Goal: Task Accomplishment & Management: Manage account settings

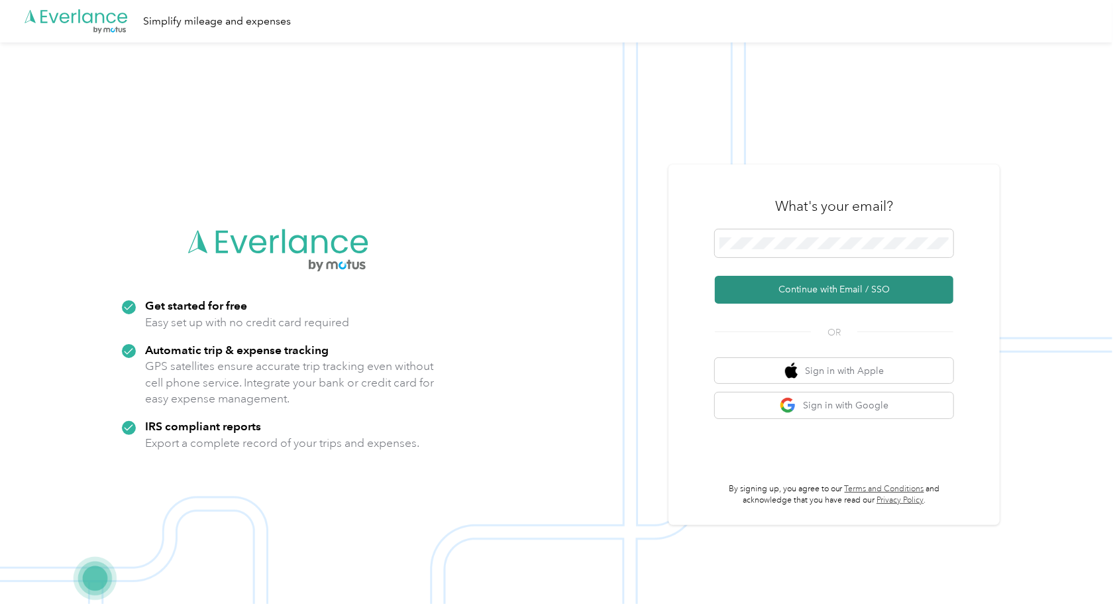
click at [787, 286] on button "Continue with Email / SSO" at bounding box center [834, 290] width 239 height 28
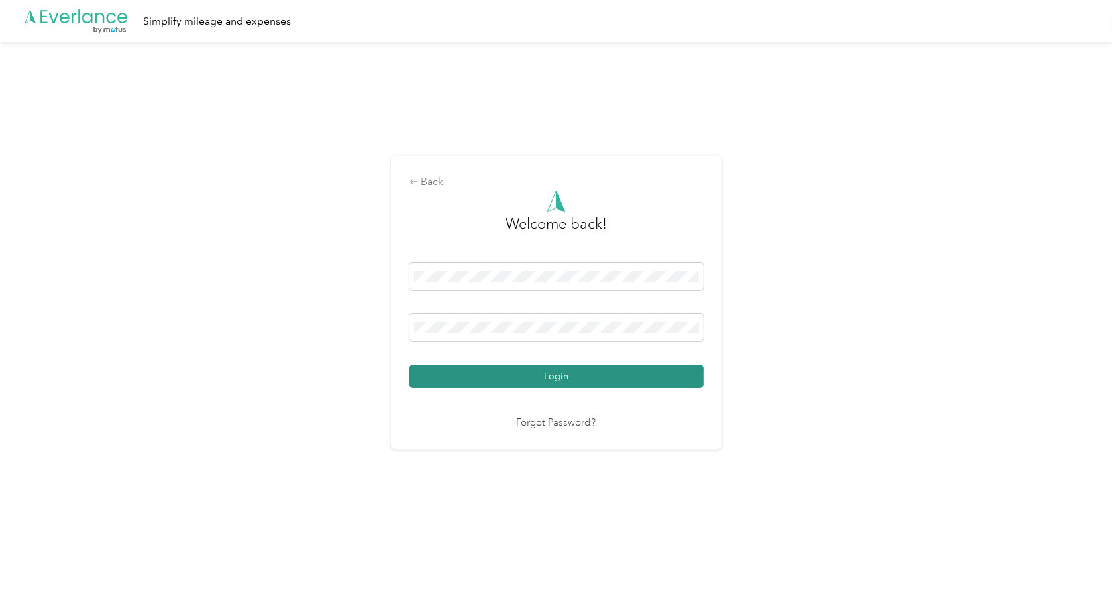
click at [593, 382] on button "Login" at bounding box center [556, 375] width 294 height 23
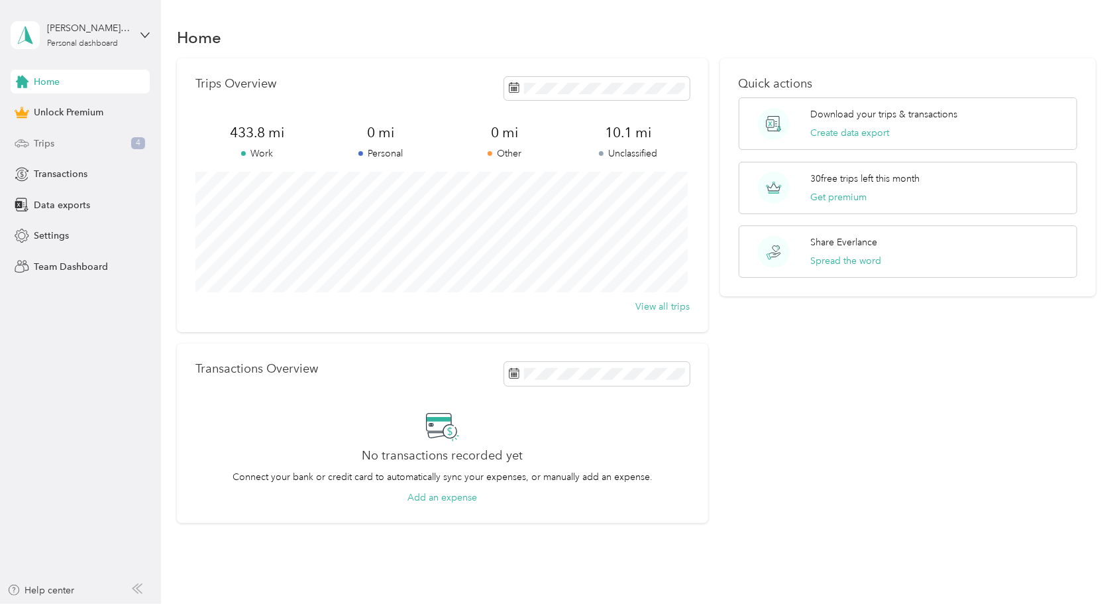
click at [85, 139] on div "Trips 4" at bounding box center [80, 143] width 139 height 24
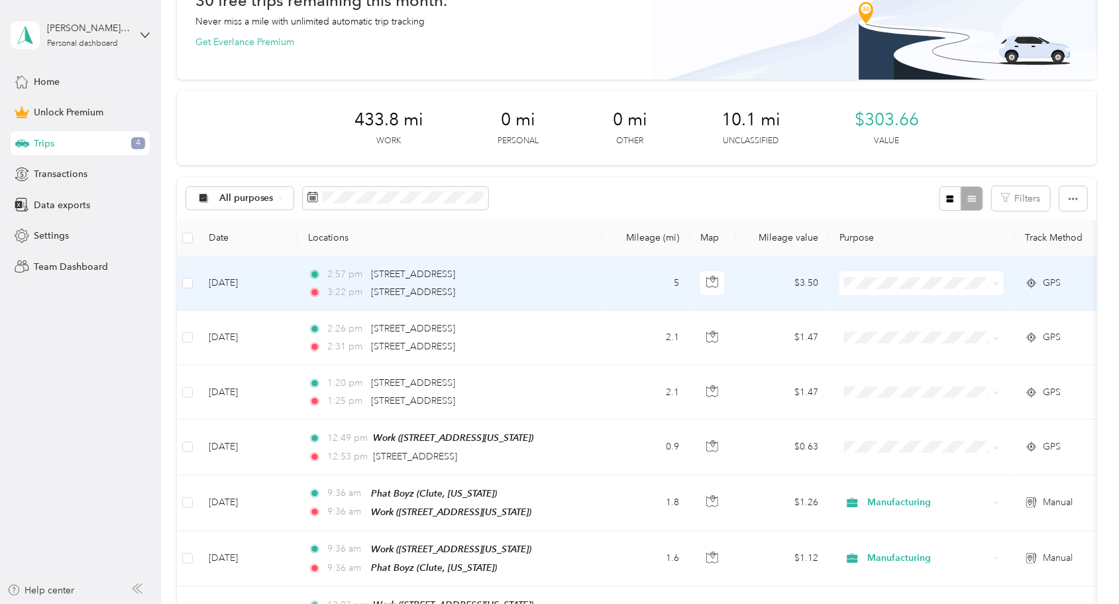
scroll to position [133, 0]
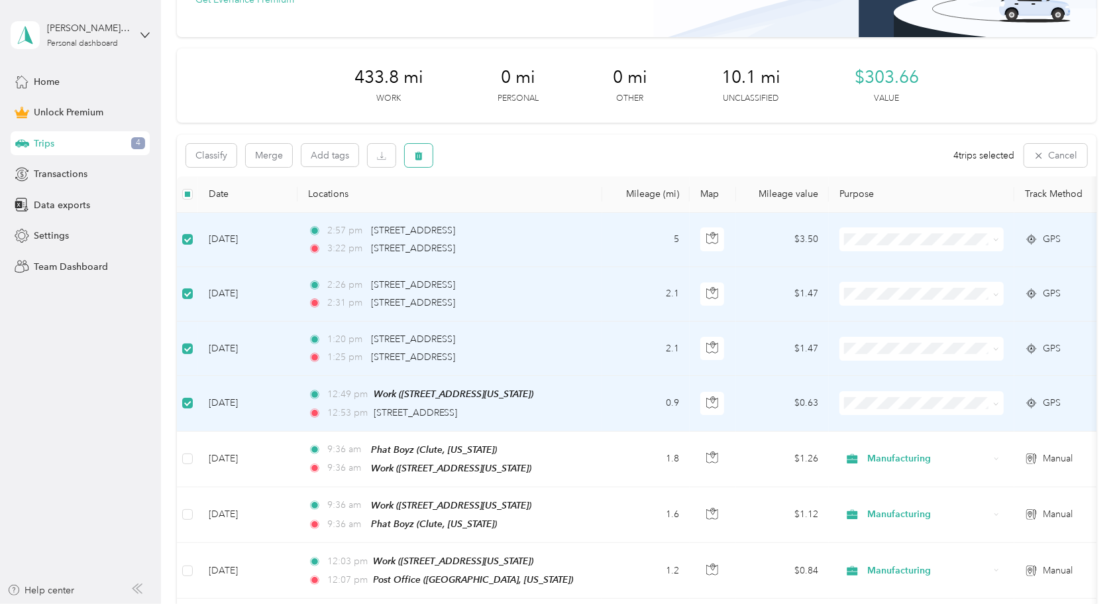
click at [423, 163] on button "button" at bounding box center [419, 155] width 28 height 23
click at [508, 215] on button "Yes" at bounding box center [518, 210] width 26 height 21
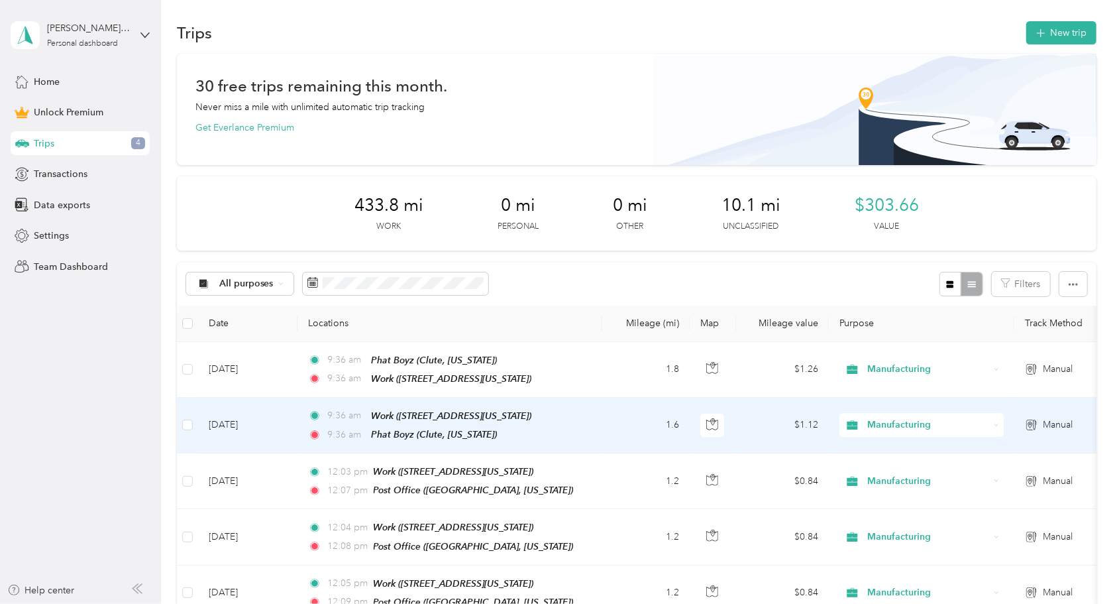
scroll to position [0, 0]
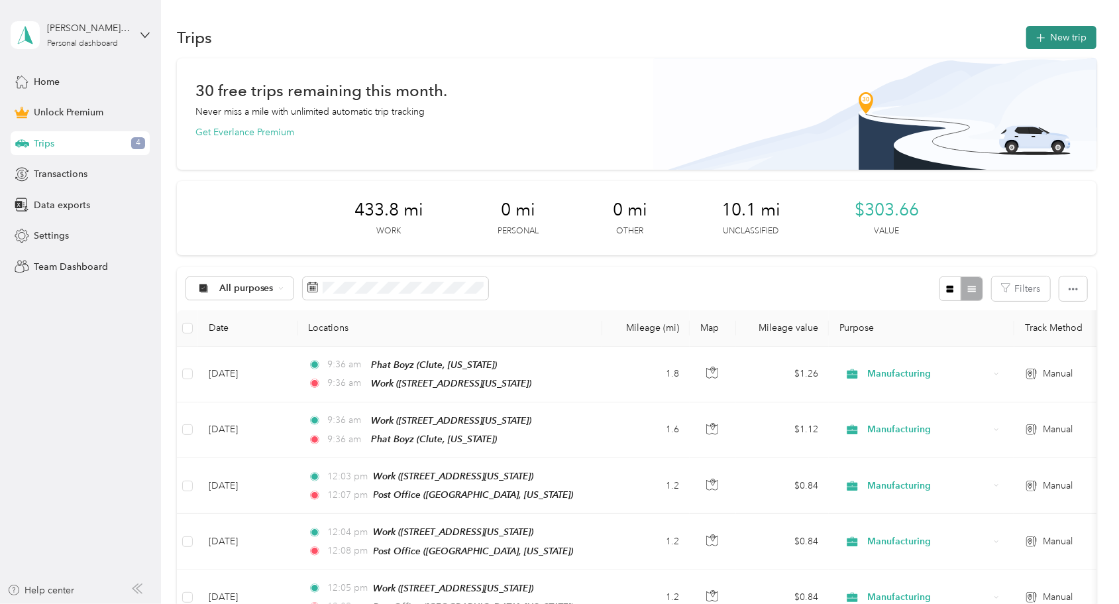
click at [1057, 42] on button "New trip" at bounding box center [1061, 37] width 70 height 23
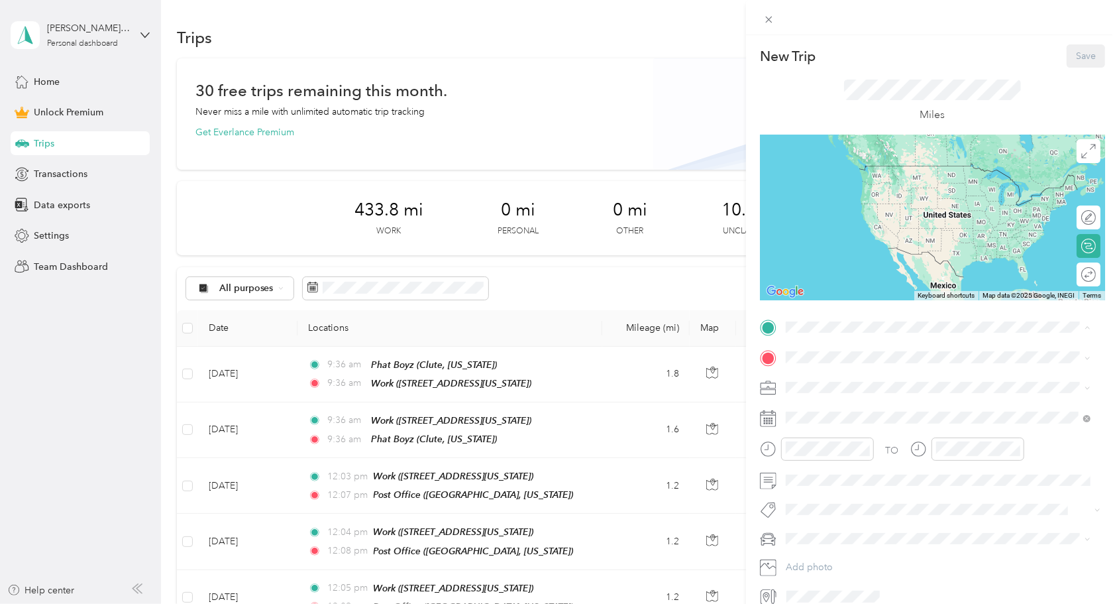
click at [849, 394] on span "[STREET_ADDRESS][US_STATE]" at bounding box center [877, 394] width 133 height 11
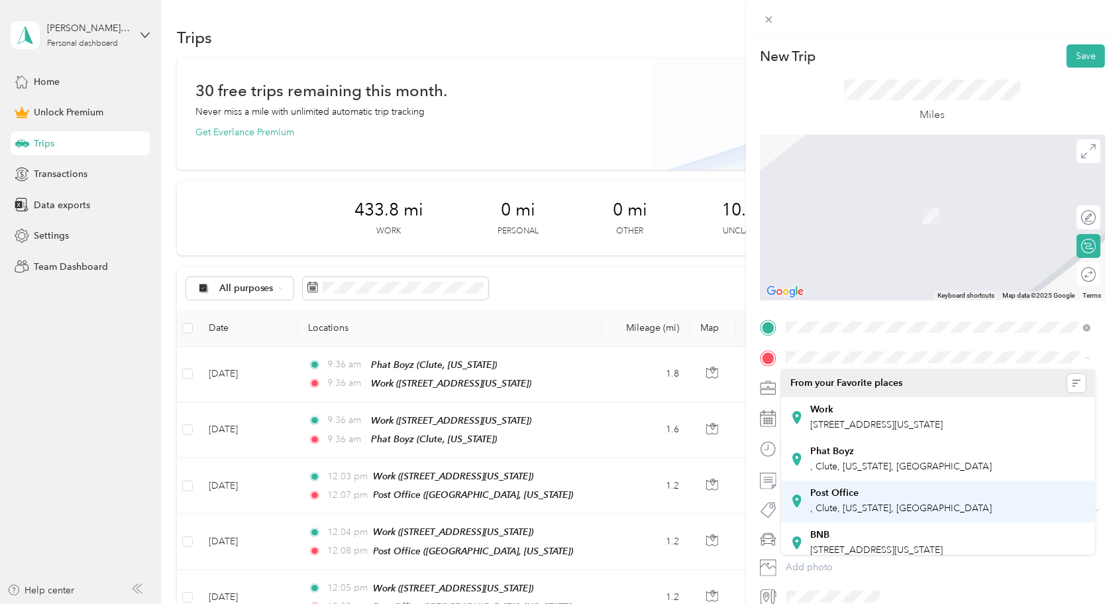
click at [896, 495] on div "Post Office" at bounding box center [902, 493] width 182 height 12
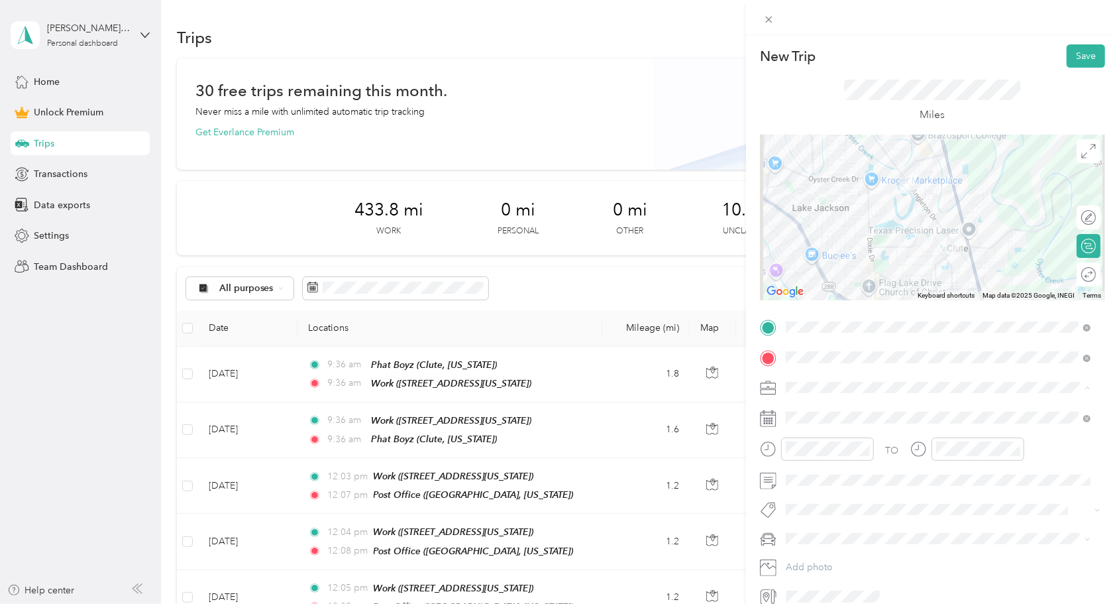
click at [814, 456] on span "Manufacturing" at bounding box center [820, 456] width 60 height 11
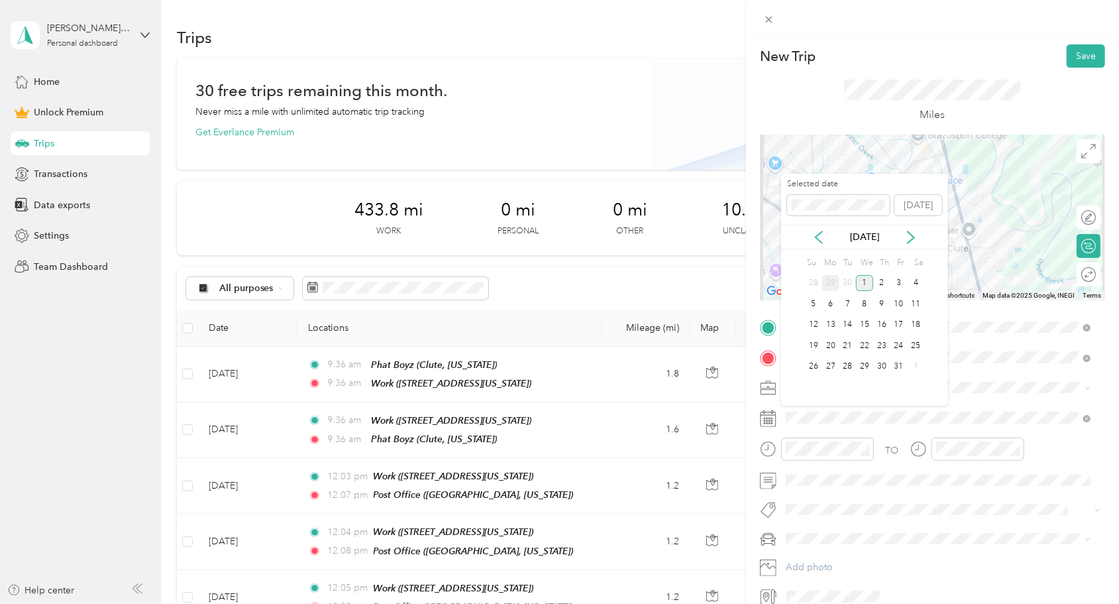
click at [826, 277] on div "29" at bounding box center [830, 283] width 17 height 17
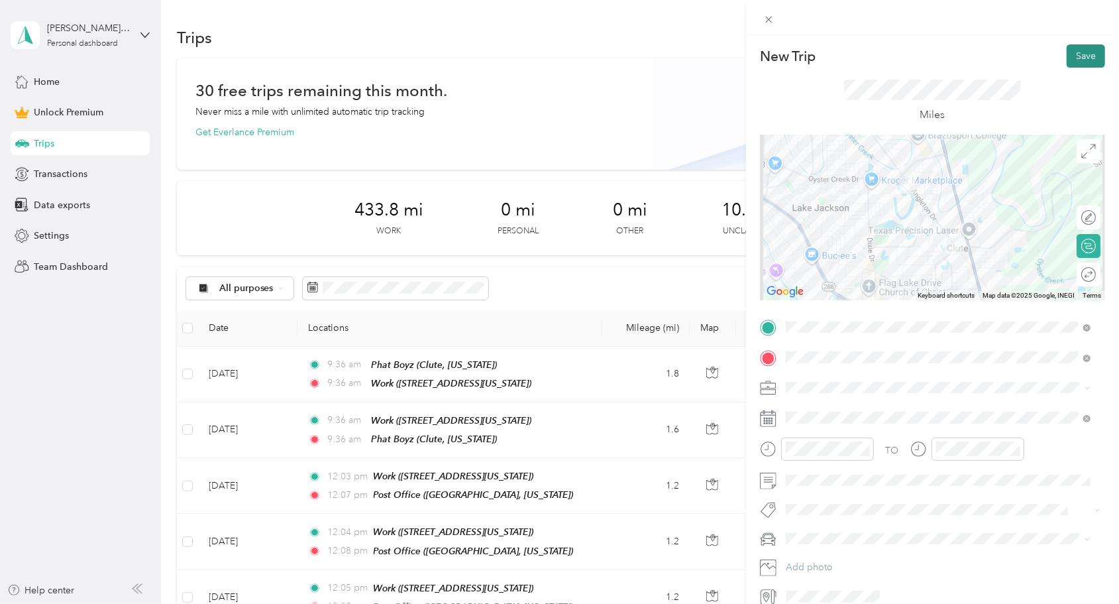
click at [1077, 58] on button "Save" at bounding box center [1086, 55] width 38 height 23
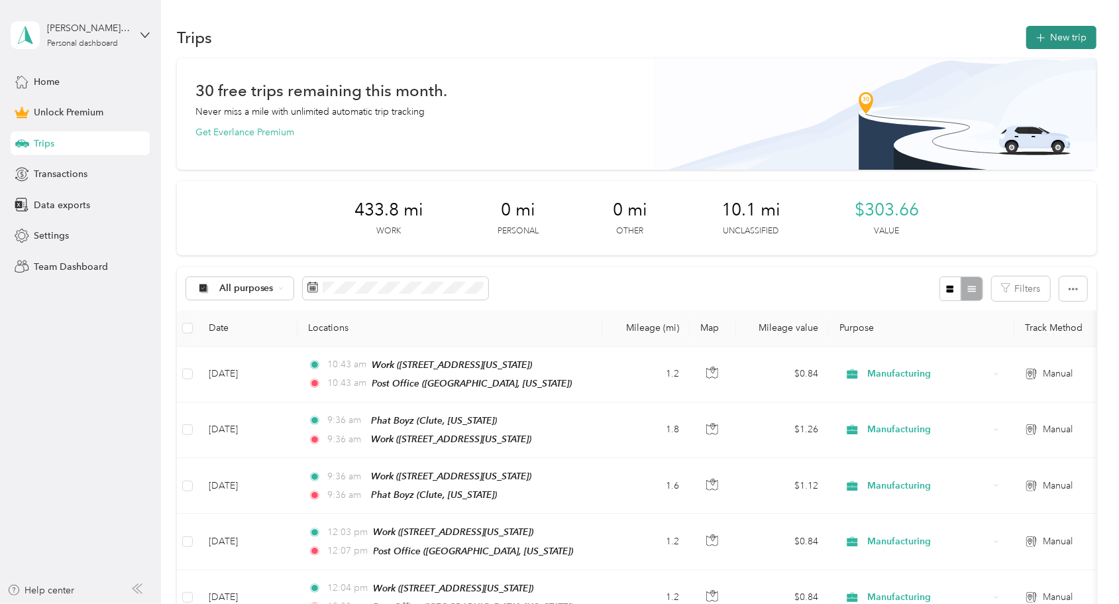
click at [1071, 38] on button "New trip" at bounding box center [1061, 37] width 70 height 23
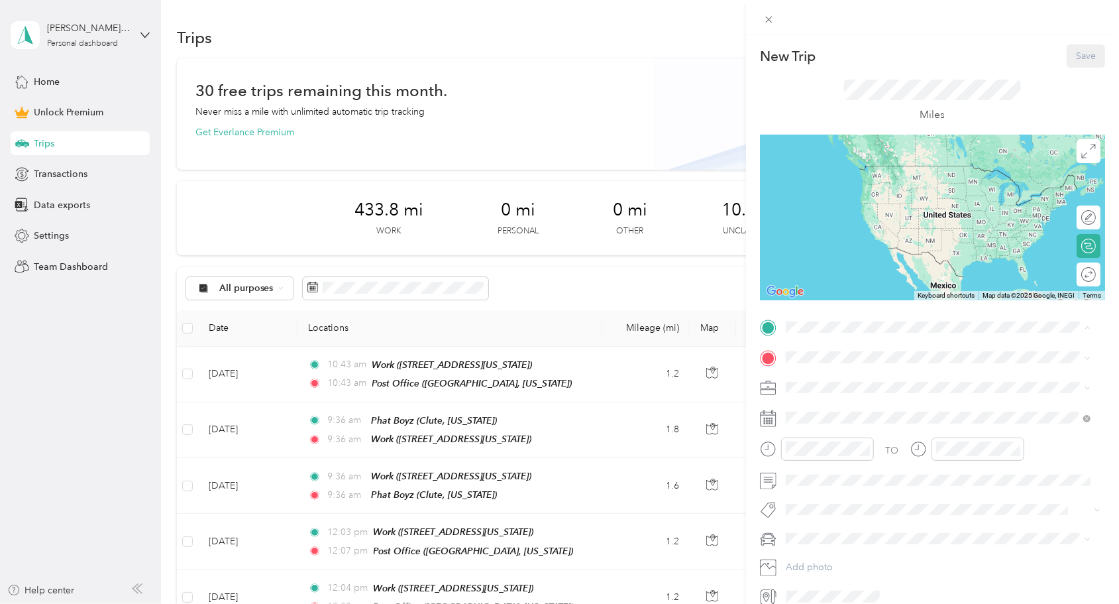
click at [821, 374] on strong "Work" at bounding box center [822, 380] width 23 height 12
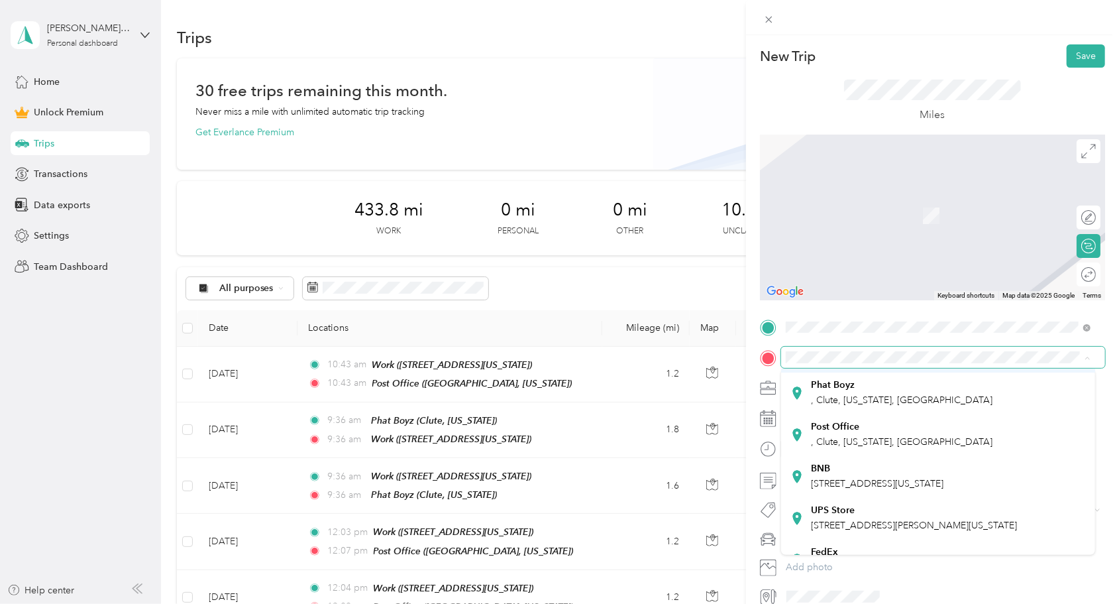
scroll to position [133, 0]
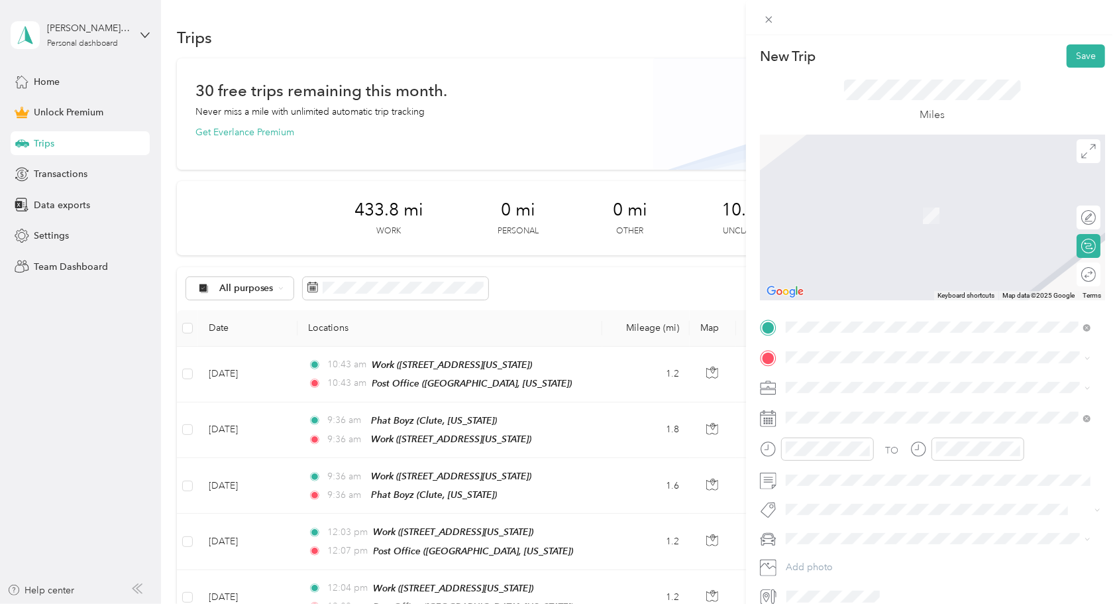
click at [862, 461] on div "UPS Store [STREET_ADDRESS][PERSON_NAME][US_STATE]" at bounding box center [914, 447] width 206 height 28
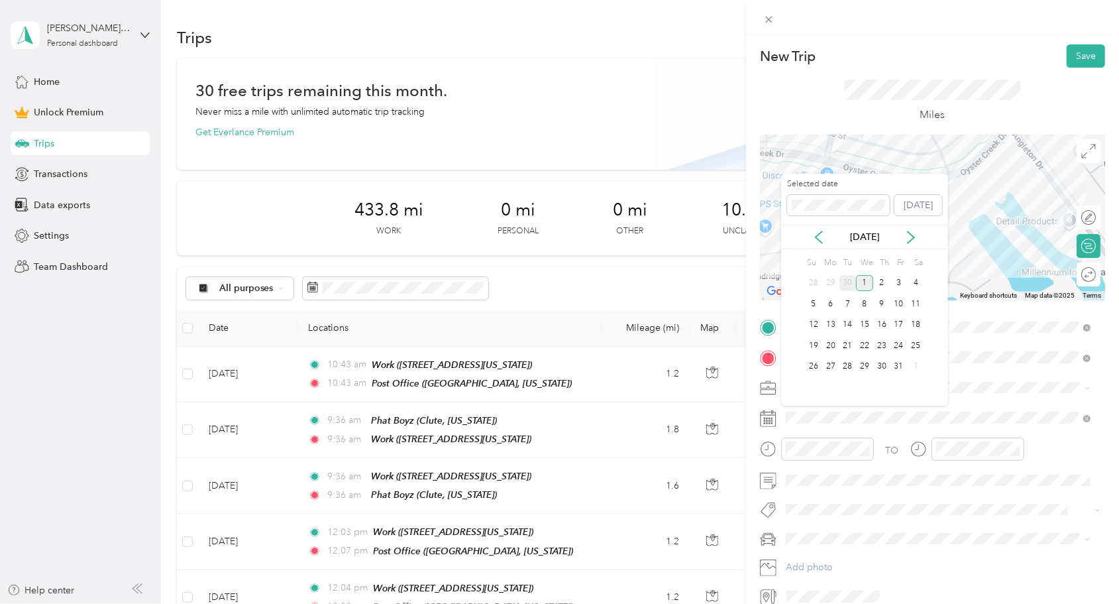
click at [845, 289] on div "30" at bounding box center [847, 283] width 17 height 17
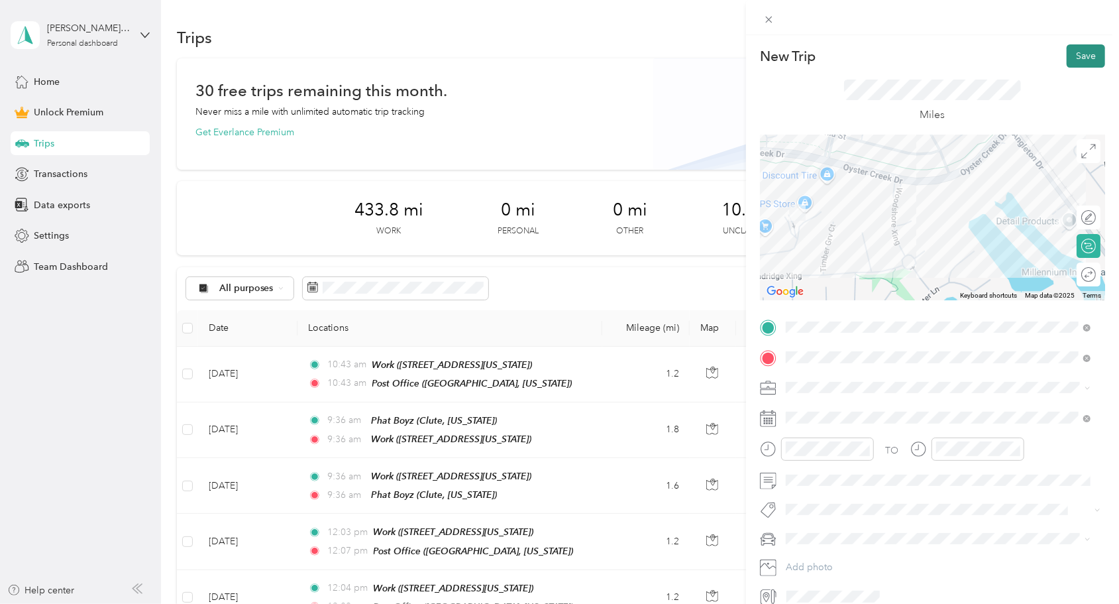
click at [1075, 52] on button "Save" at bounding box center [1086, 55] width 38 height 23
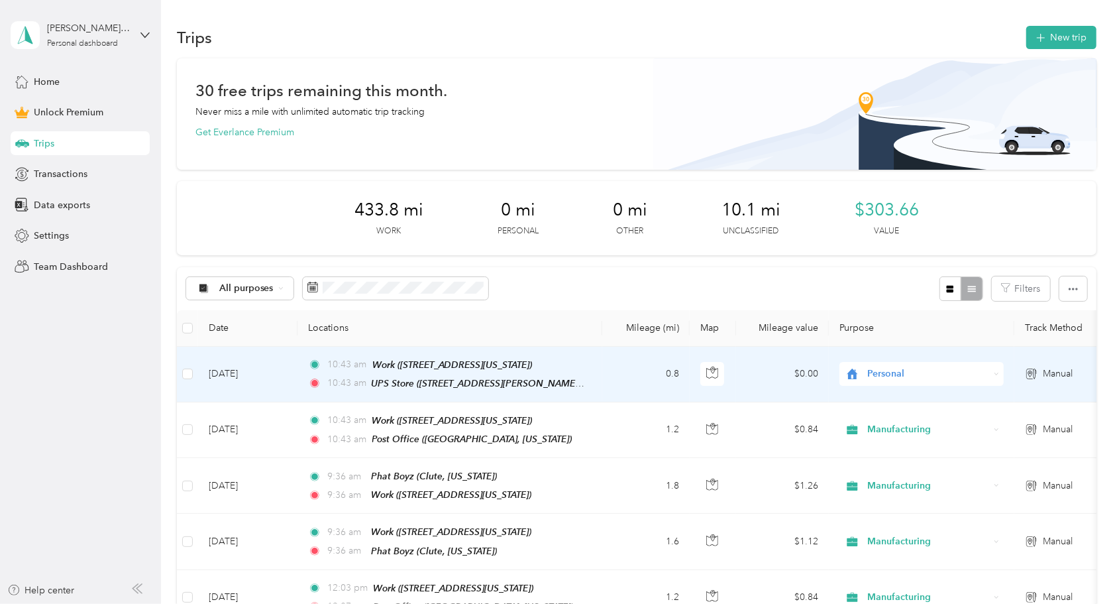
click at [888, 369] on span "Personal" at bounding box center [928, 373] width 121 height 15
click at [883, 437] on span "Manufacturing" at bounding box center [934, 442] width 123 height 14
